Goal: Task Accomplishment & Management: Complete application form

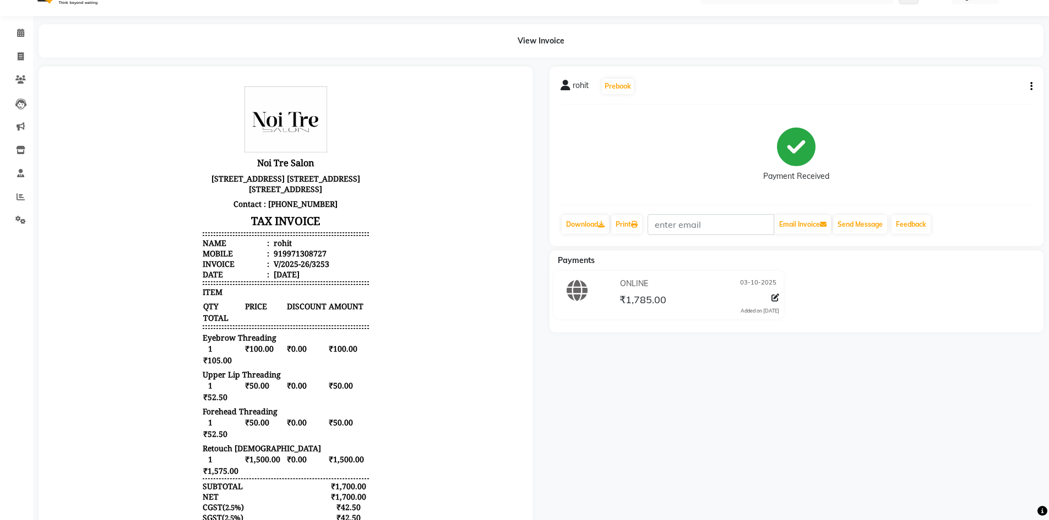
scroll to position [9, 0]
click at [20, 71] on link "Clients" at bounding box center [16, 80] width 26 height 18
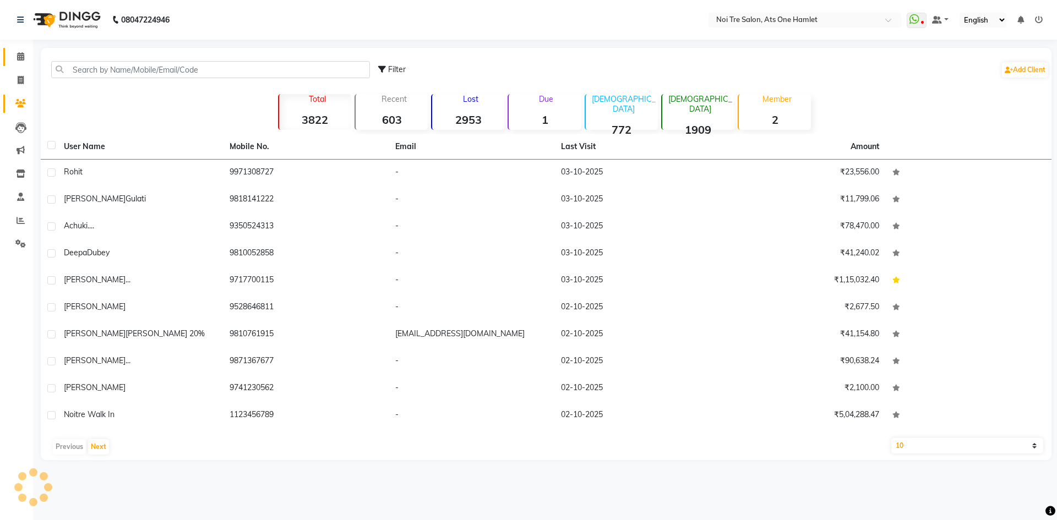
click at [19, 56] on icon at bounding box center [20, 56] width 7 height 8
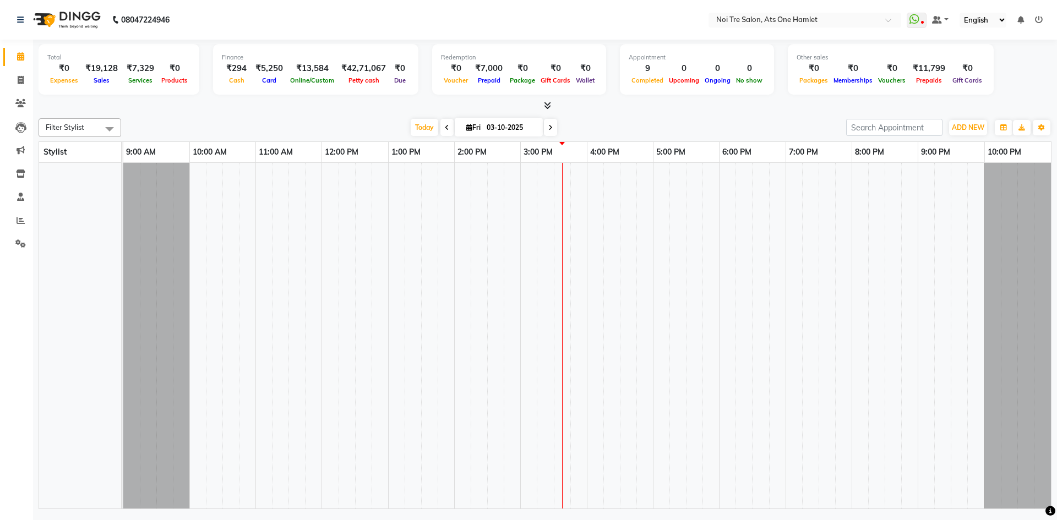
click at [18, 69] on li "Invoice" at bounding box center [16, 81] width 33 height 24
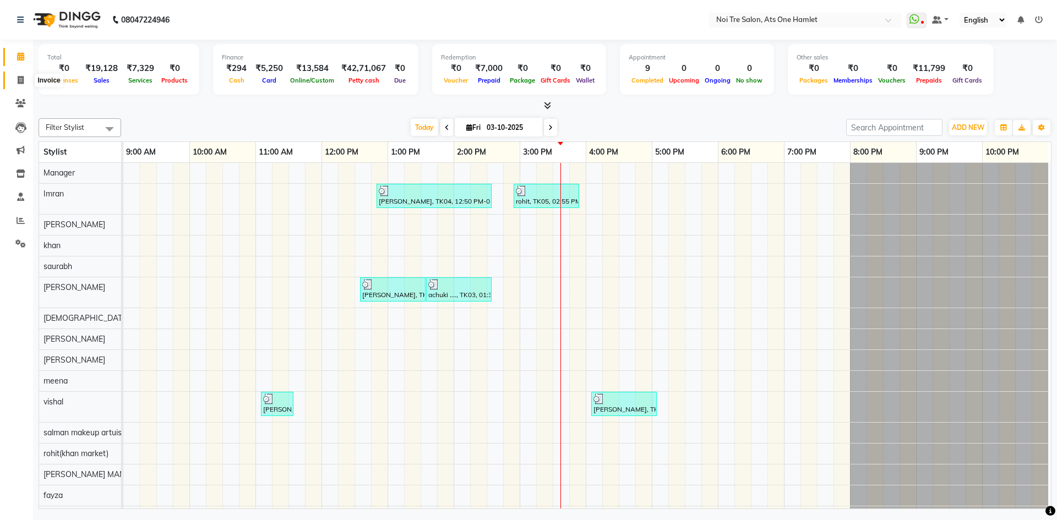
click at [18, 77] on icon at bounding box center [21, 80] width 6 height 8
select select "5096"
select select "service"
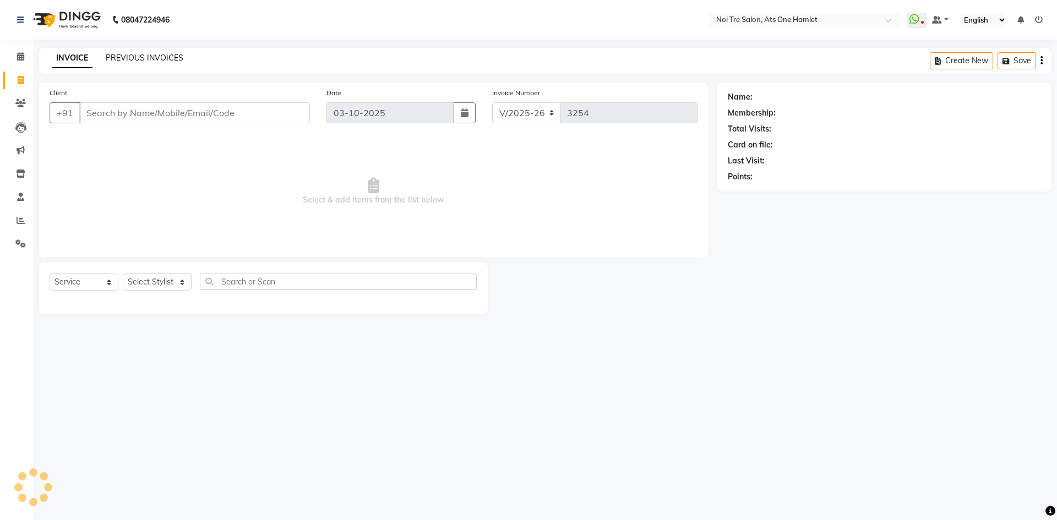
click at [133, 61] on link "PREVIOUS INVOICES" at bounding box center [145, 58] width 78 height 10
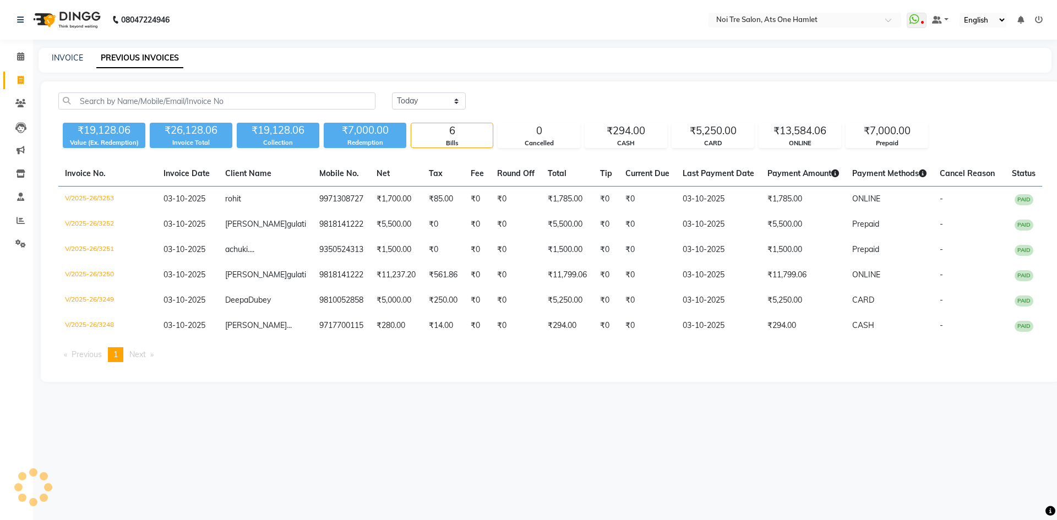
click at [70, 64] on div "INVOICE PREVIOUS INVOICES" at bounding box center [545, 60] width 1013 height 25
click at [70, 58] on link "INVOICE" at bounding box center [67, 58] width 31 height 10
select select "5096"
select select "service"
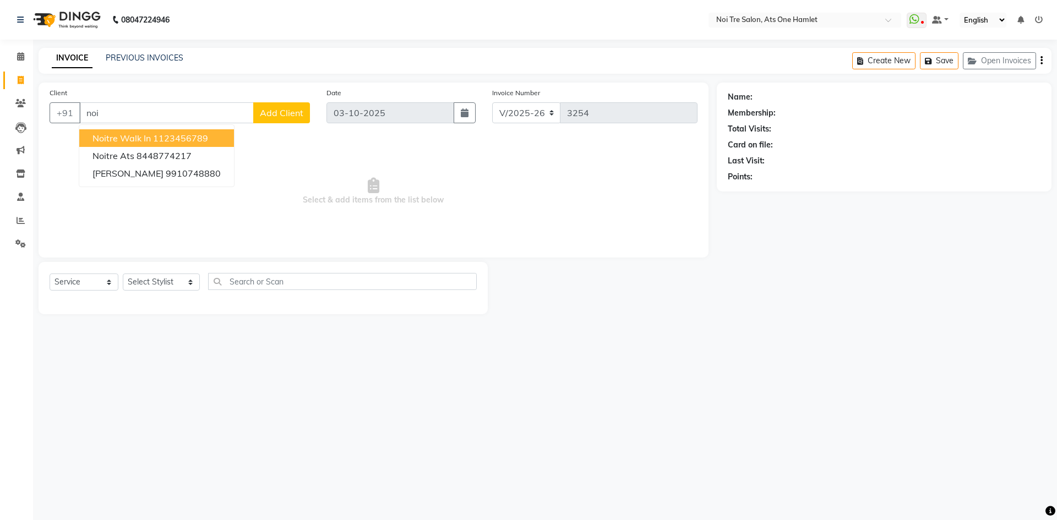
click at [152, 144] on button "Noitre Walk in 1123456789" at bounding box center [156, 138] width 155 height 18
type input "1123456789"
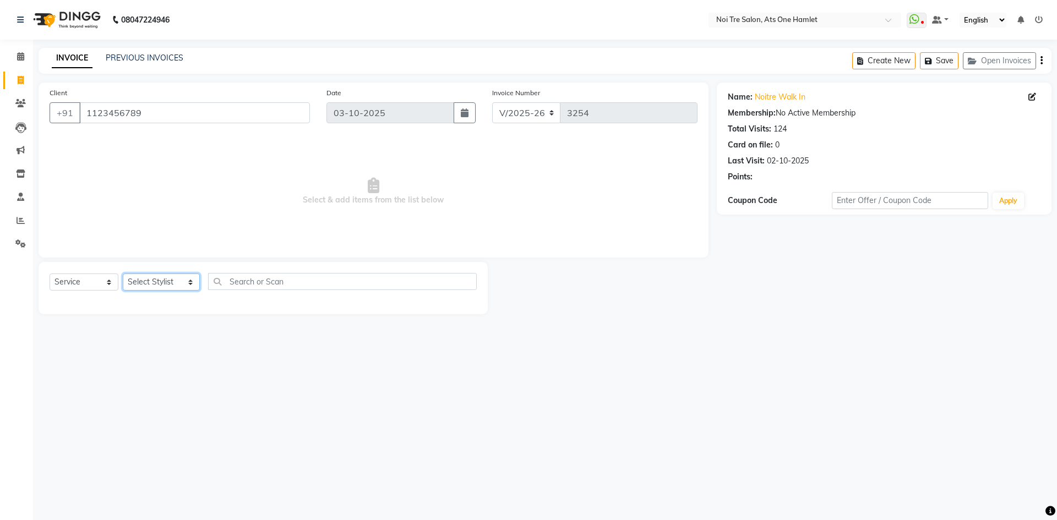
click at [146, 291] on select "Select Stylist [PERSON_NAME] [PERSON_NAME] [PERSON_NAME] [PERSON_NAME] 104 [PER…" at bounding box center [161, 282] width 77 height 17
select select "71262"
click at [123, 274] on select "Select Stylist [PERSON_NAME] [PERSON_NAME] [PERSON_NAME] [PERSON_NAME] 104 [PER…" at bounding box center [161, 282] width 77 height 17
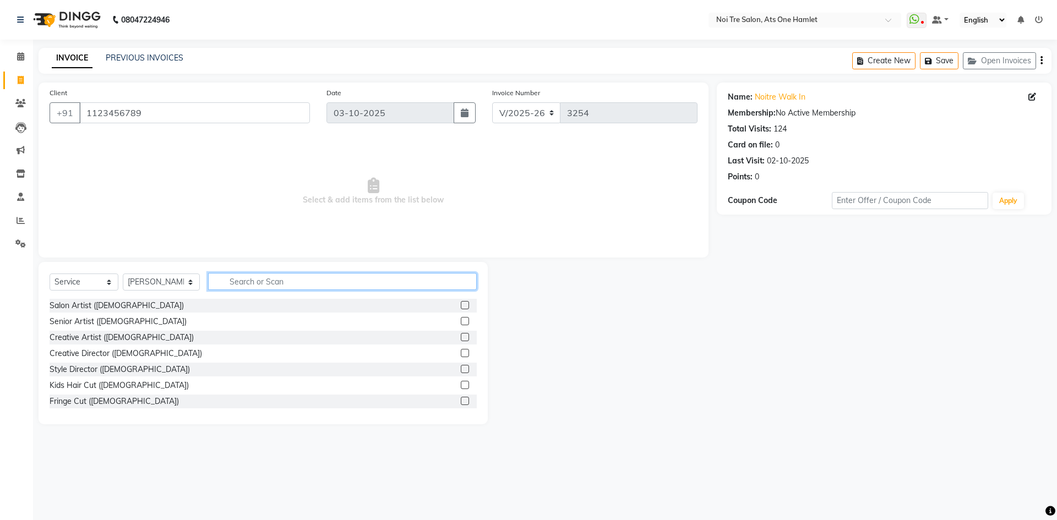
click at [256, 279] on input "text" at bounding box center [342, 281] width 269 height 17
click at [174, 331] on div "Creative Artist ([DEMOGRAPHIC_DATA])" at bounding box center [263, 338] width 427 height 14
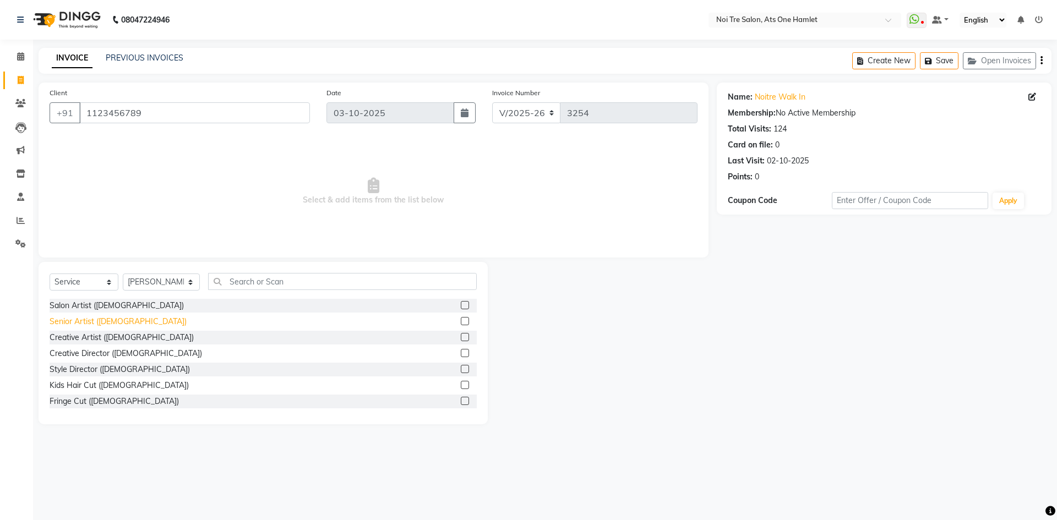
click at [98, 324] on div "Senior Artist ([DEMOGRAPHIC_DATA])" at bounding box center [118, 322] width 137 height 12
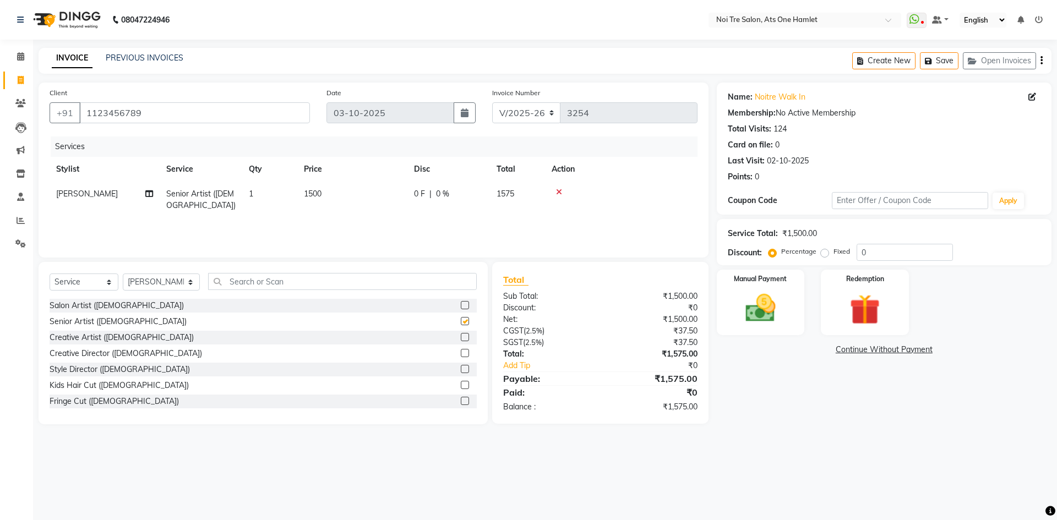
checkbox input "false"
click at [754, 305] on img at bounding box center [760, 308] width 51 height 36
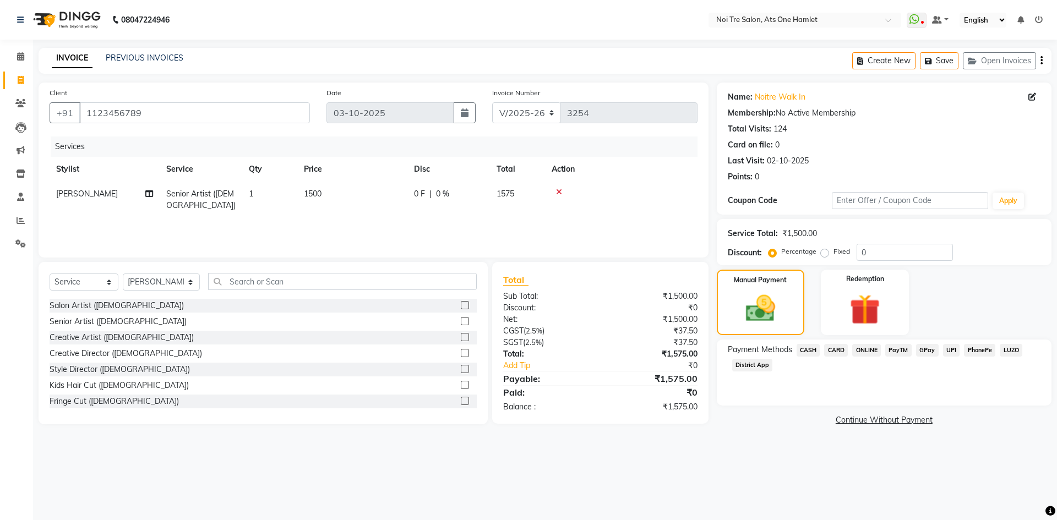
click at [748, 362] on span "District App" at bounding box center [752, 365] width 41 height 13
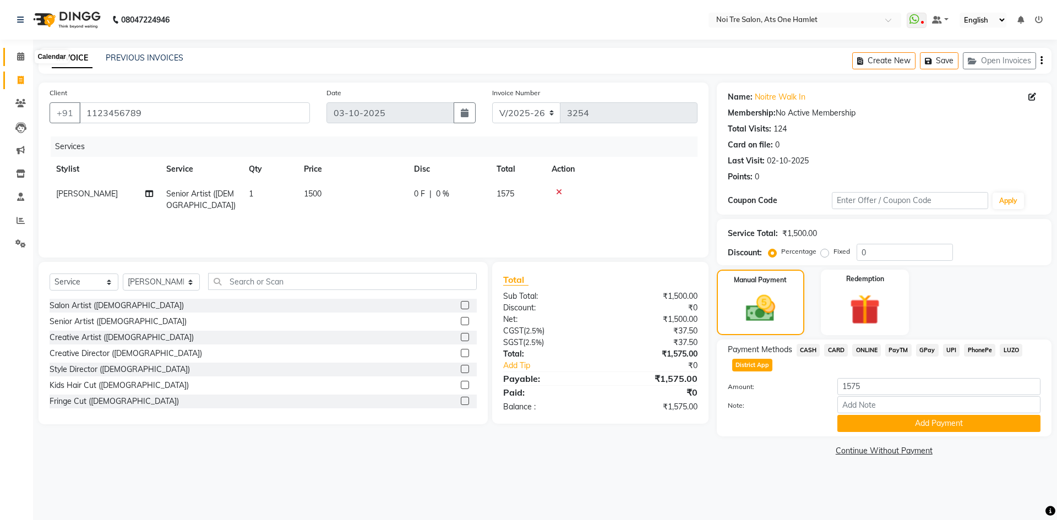
click at [18, 62] on span at bounding box center [20, 57] width 19 height 13
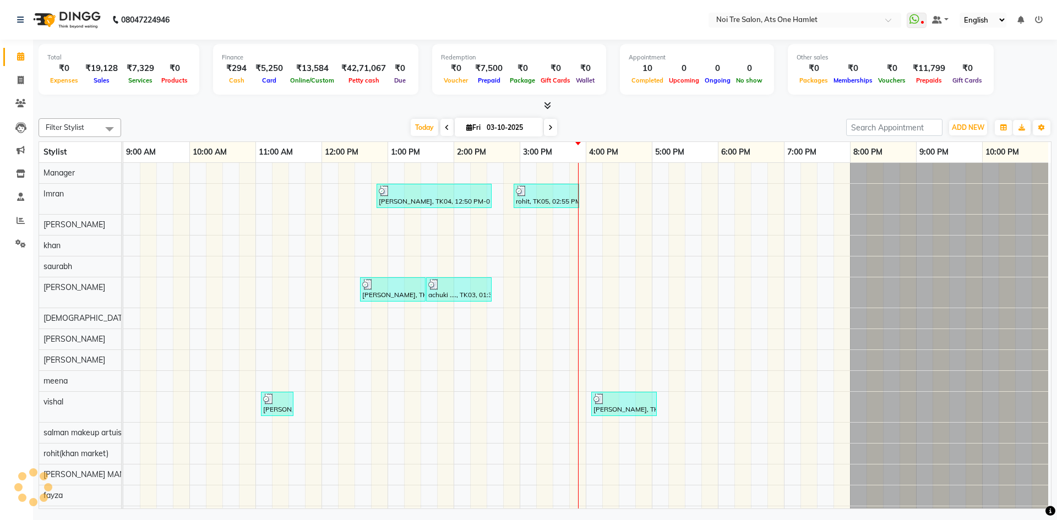
scroll to position [15, 0]
click at [24, 83] on icon at bounding box center [21, 80] width 6 height 8
select select "service"
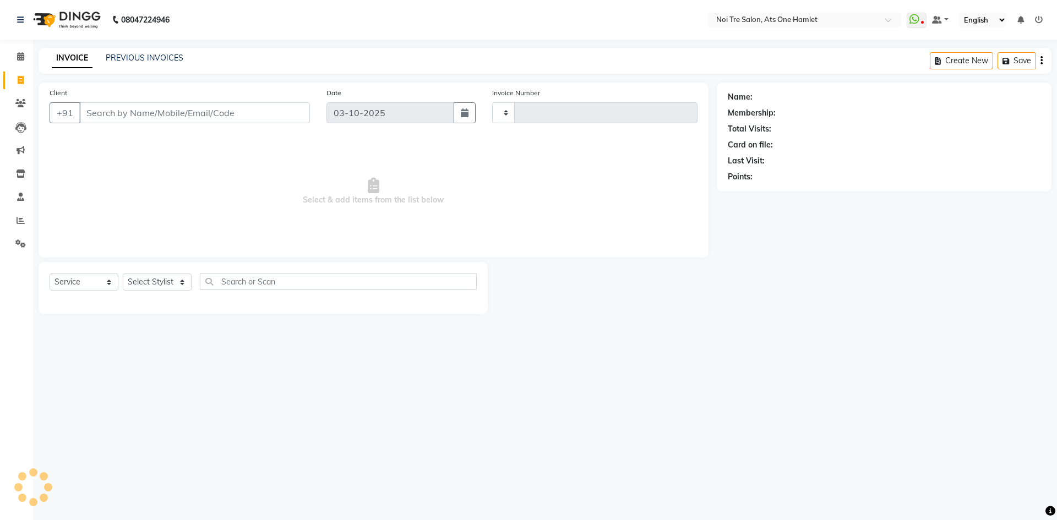
type input "3254"
select select "5096"
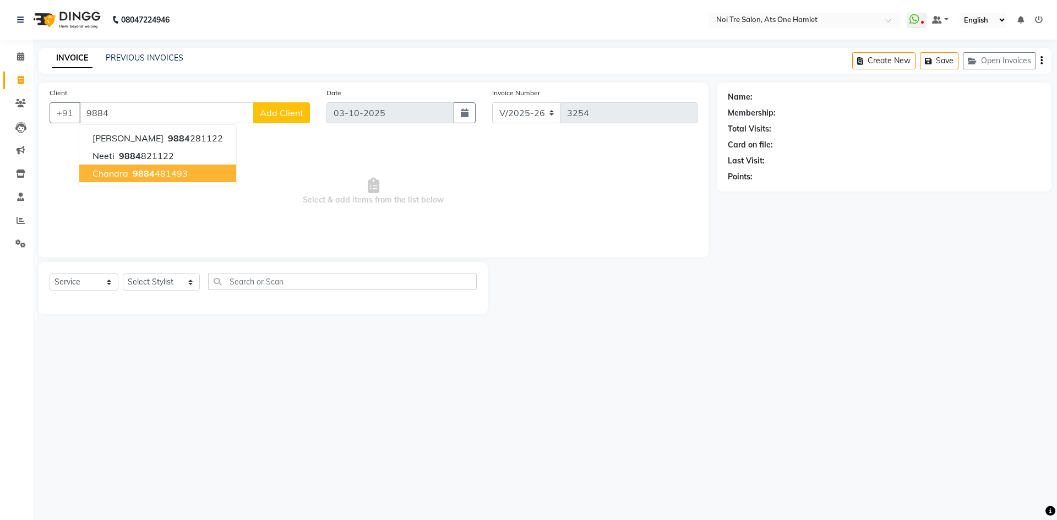
click at [182, 169] on ngb-highlight "9884 481493" at bounding box center [158, 173] width 57 height 11
type input "9884481493"
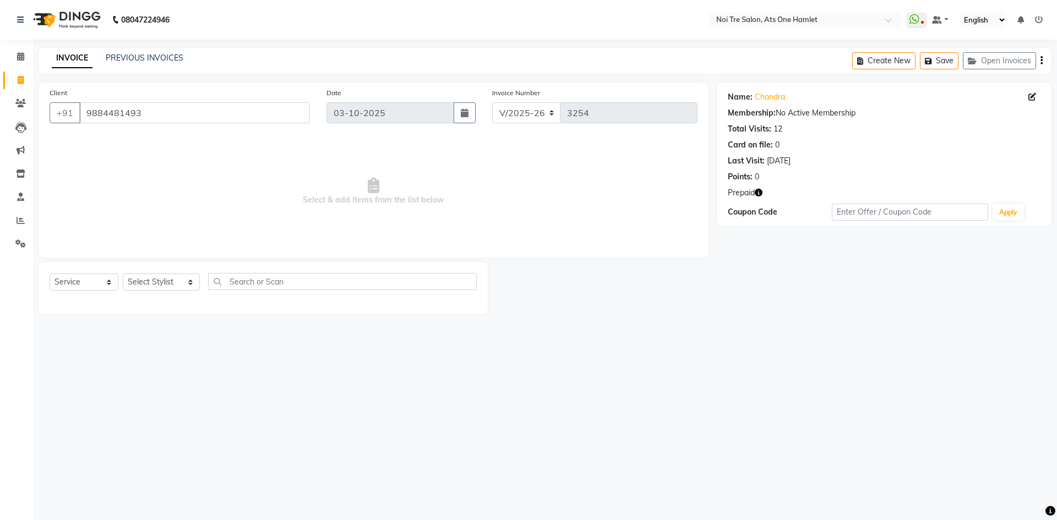
click at [752, 192] on span "Prepaid" at bounding box center [741, 193] width 27 height 12
click at [758, 192] on icon "button" at bounding box center [759, 193] width 8 height 8
click at [171, 287] on select "Select Stylist [PERSON_NAME] [PERSON_NAME] [PERSON_NAME] [PERSON_NAME] 104 [PER…" at bounding box center [161, 282] width 77 height 17
select select "82024"
click at [272, 284] on input "text" at bounding box center [342, 281] width 269 height 17
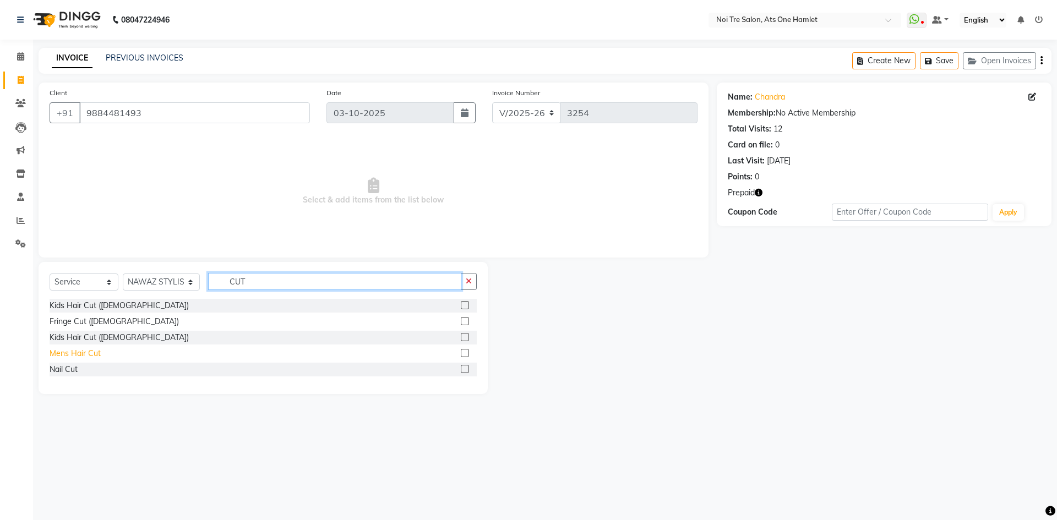
type input "CUT"
click at [90, 352] on div "Mens Hair Cut" at bounding box center [75, 354] width 51 height 12
checkbox input "false"
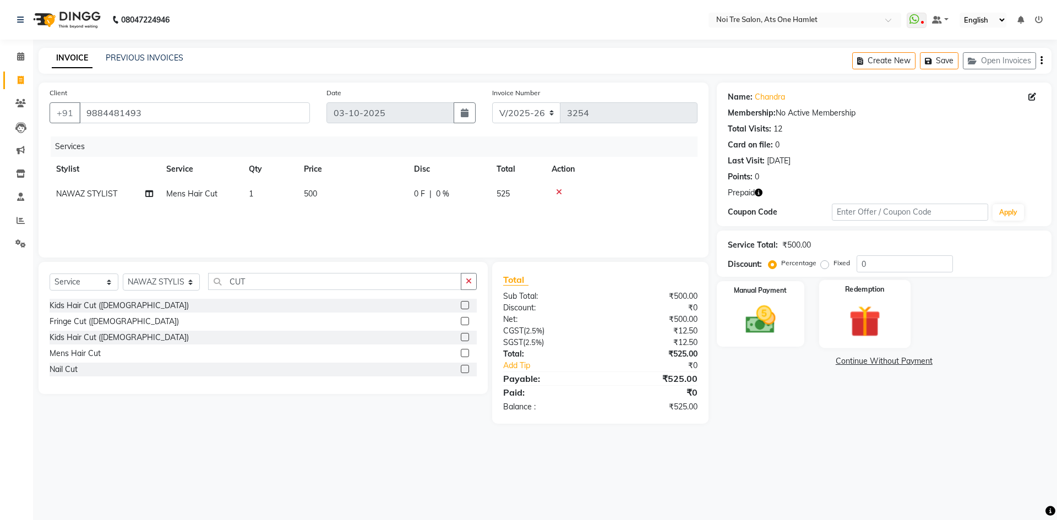
click at [854, 321] on img at bounding box center [864, 321] width 51 height 39
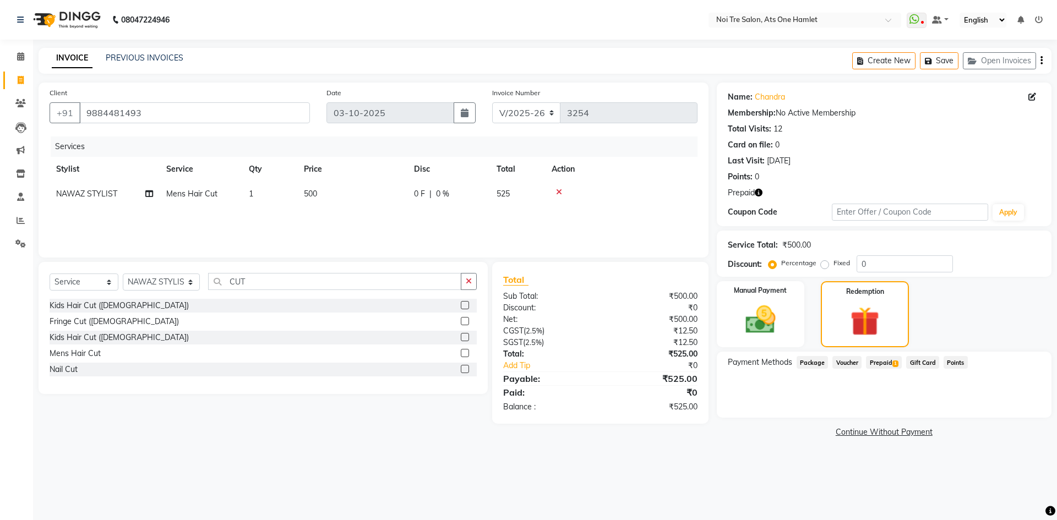
click at [876, 367] on span "Prepaid 1" at bounding box center [884, 362] width 36 height 13
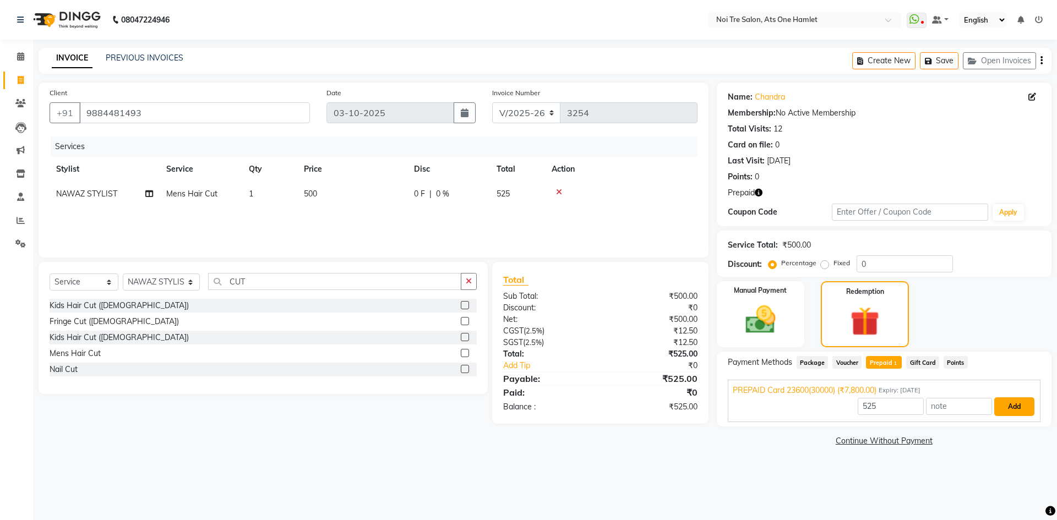
click at [1007, 399] on button "Add" at bounding box center [1014, 406] width 40 height 19
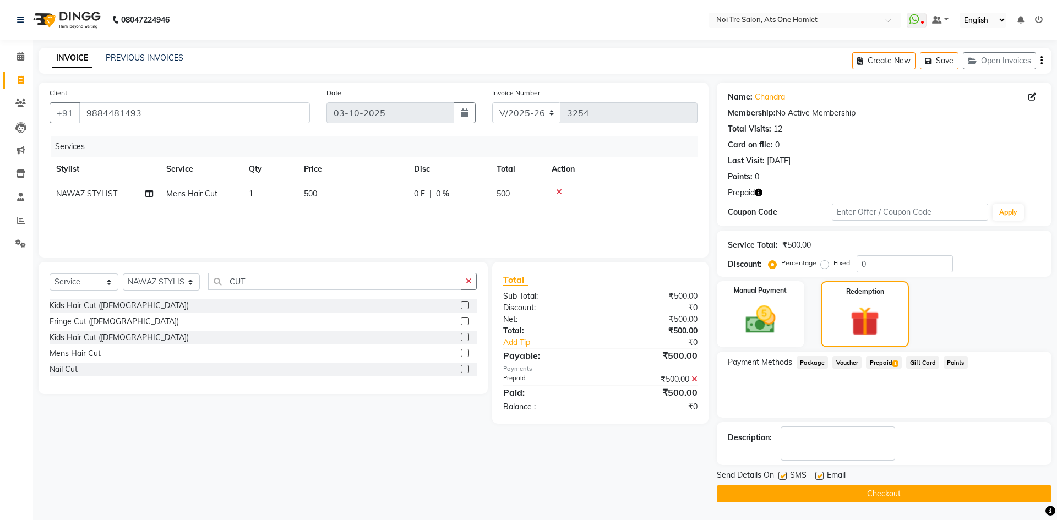
click at [923, 485] on div "Send Details On SMS Email Checkout" at bounding box center [884, 486] width 335 height 33
click at [905, 490] on button "Checkout" at bounding box center [884, 493] width 335 height 17
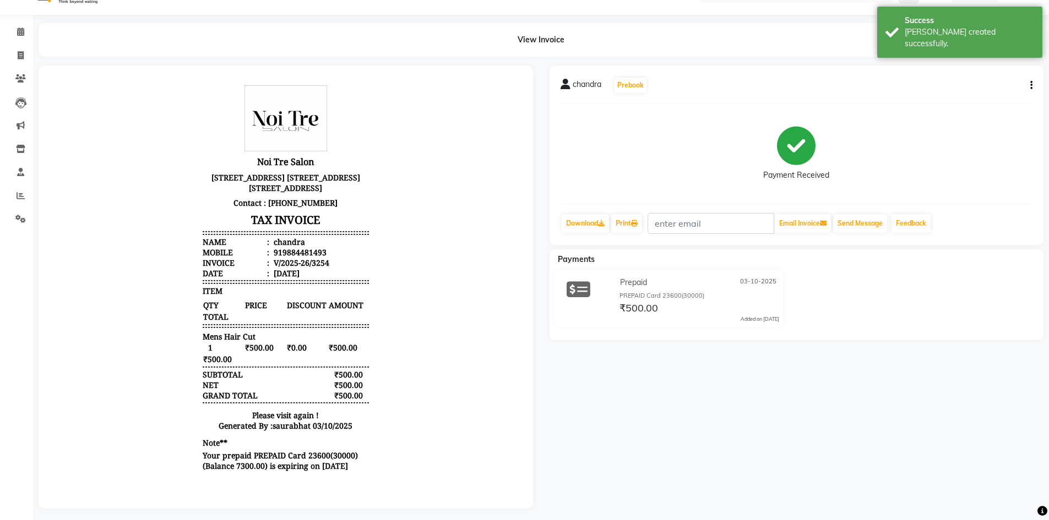
scroll to position [38, 0]
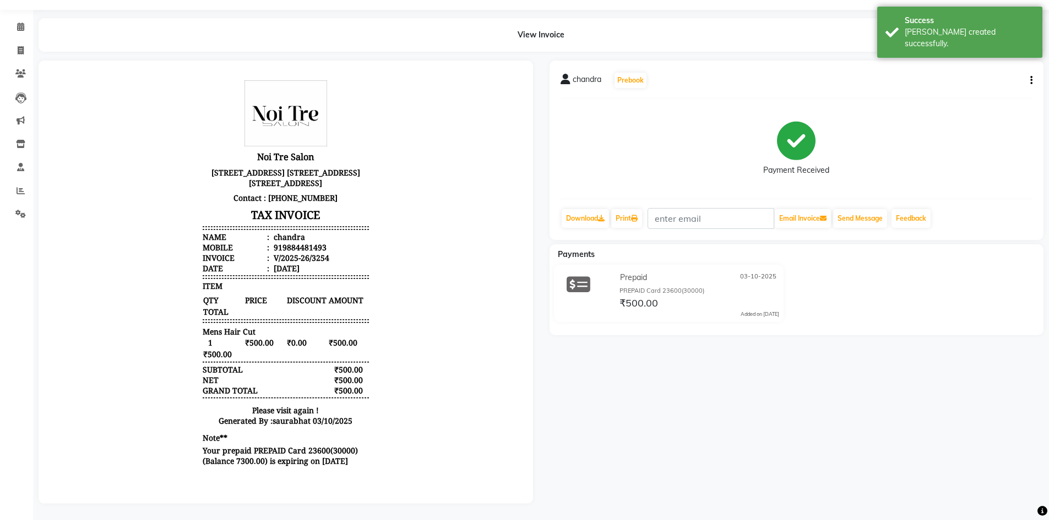
click at [15, 29] on li "Calendar" at bounding box center [16, 27] width 33 height 24
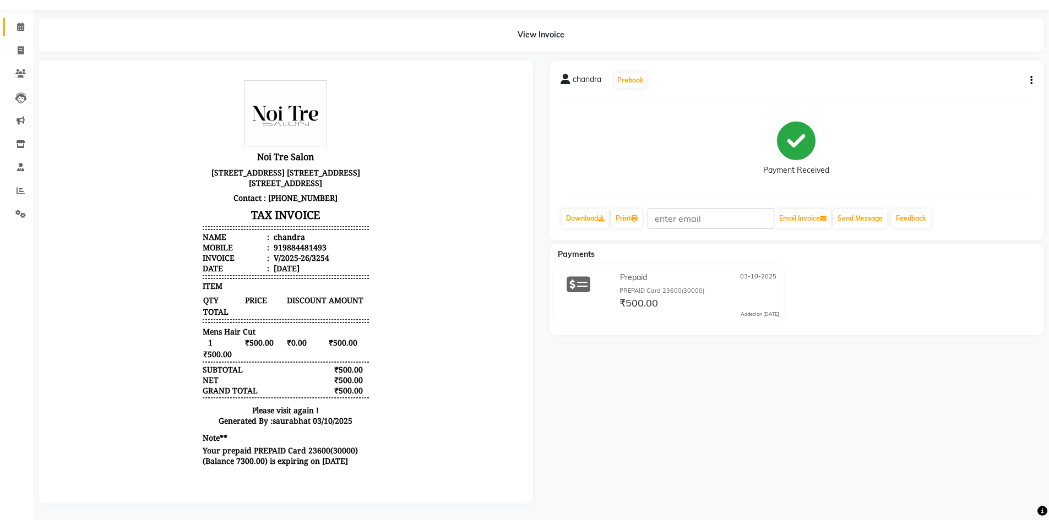
drag, startPoint x: 10, startPoint y: 21, endPoint x: 40, endPoint y: 3, distance: 35.3
click at [10, 21] on link "Calendar" at bounding box center [16, 27] width 26 height 18
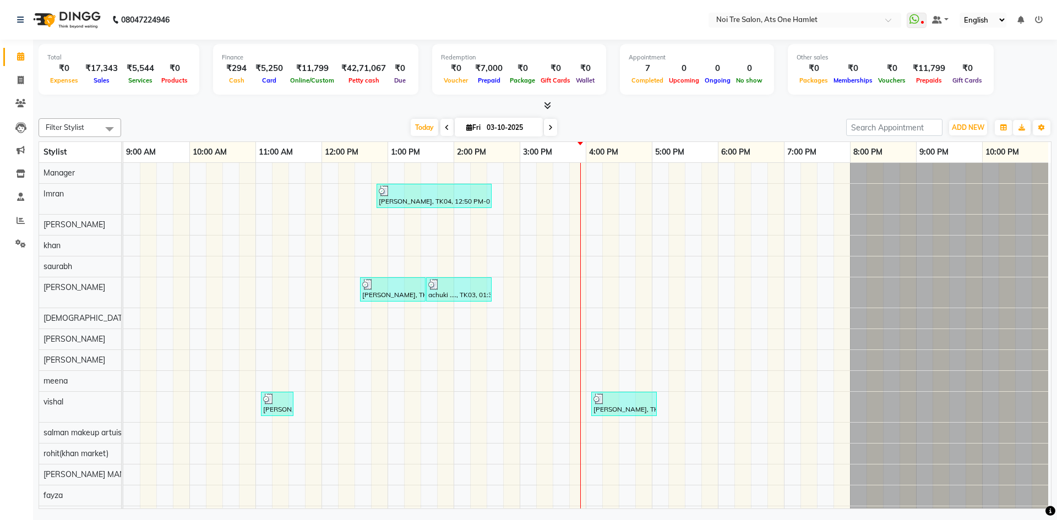
scroll to position [15, 0]
